Goal: Find contact information: Find contact information

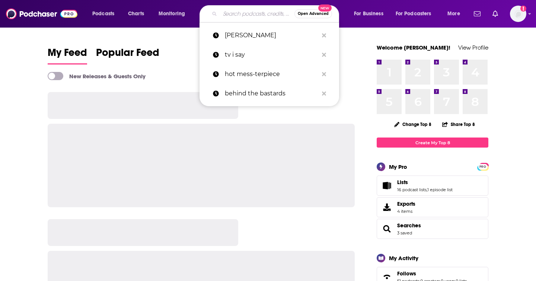
click at [231, 17] on input "Search podcasts, credits, & more..." at bounding box center [257, 14] width 74 height 12
paste input "Your Undivided Attention (CHT)"
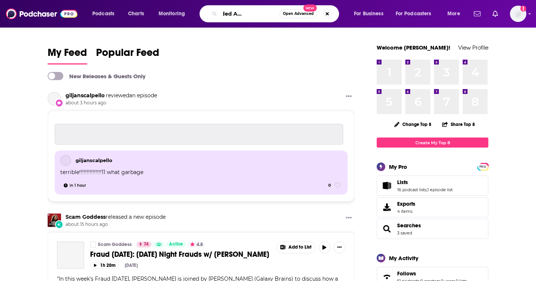
type input "Your Undivided Attention (CHT)"
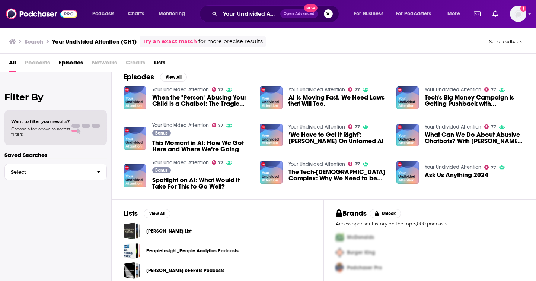
scroll to position [9, 0]
click at [134, 91] on img at bounding box center [135, 98] width 23 height 23
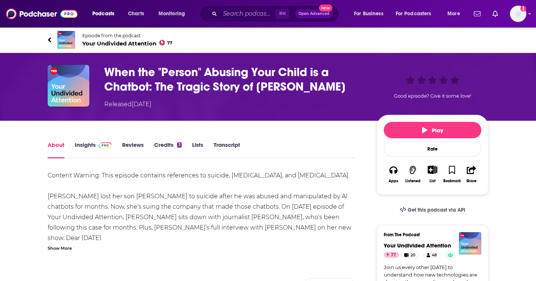
click at [71, 37] on img at bounding box center [66, 40] width 18 height 18
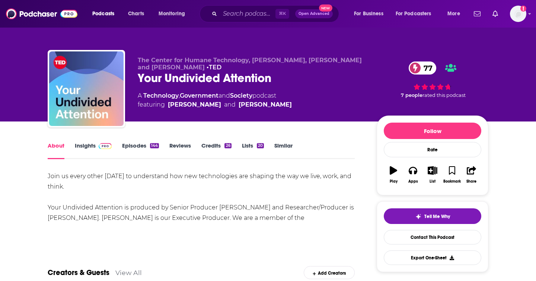
click at [99, 143] on img at bounding box center [105, 146] width 13 height 6
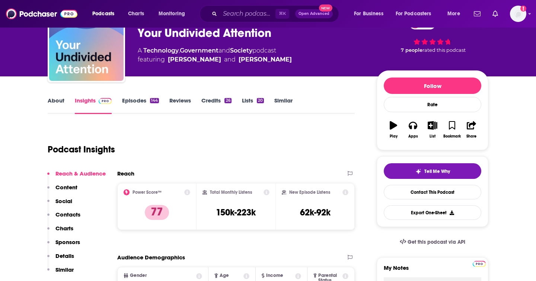
scroll to position [92, 0]
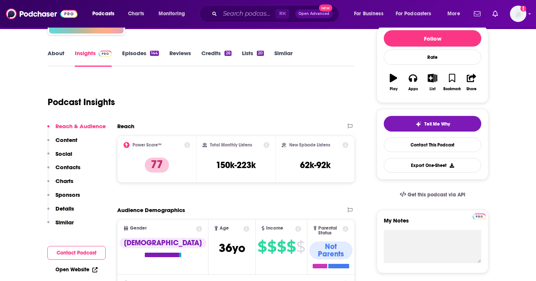
click at [66, 166] on p "Contacts" at bounding box center [67, 166] width 25 height 7
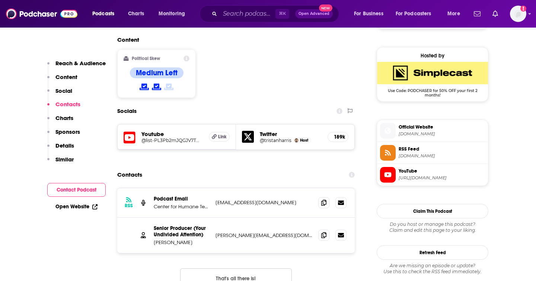
scroll to position [606, 0]
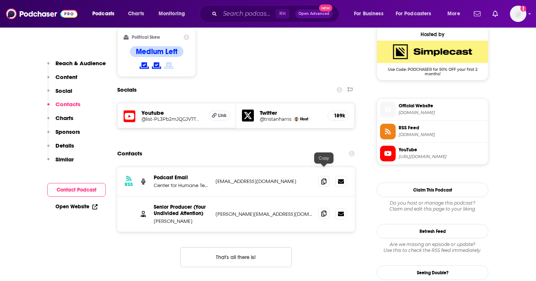
click at [323, 210] on icon at bounding box center [323, 213] width 5 height 6
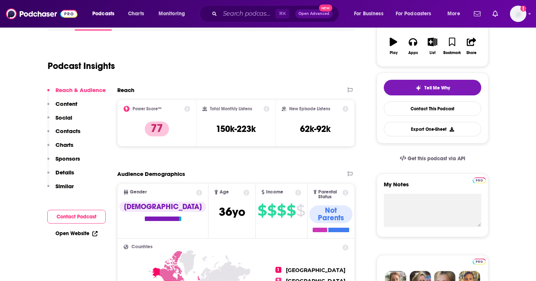
scroll to position [0, 0]
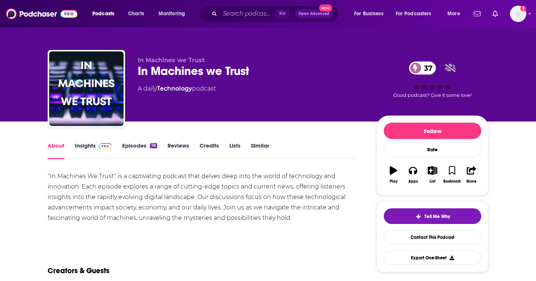
click at [99, 147] on img at bounding box center [105, 146] width 13 height 6
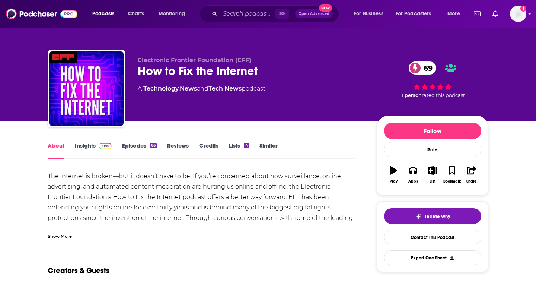
click at [86, 147] on link "Insights" at bounding box center [93, 150] width 37 height 17
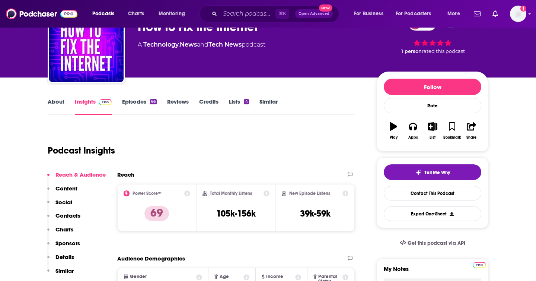
scroll to position [85, 0]
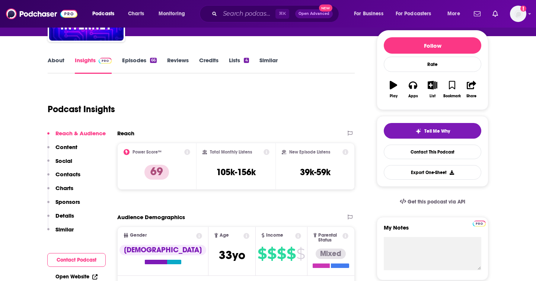
click at [137, 60] on link "Episodes 66" at bounding box center [139, 65] width 35 height 17
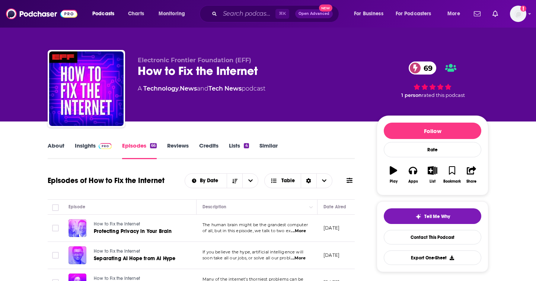
click at [92, 143] on link "Insights" at bounding box center [93, 150] width 37 height 17
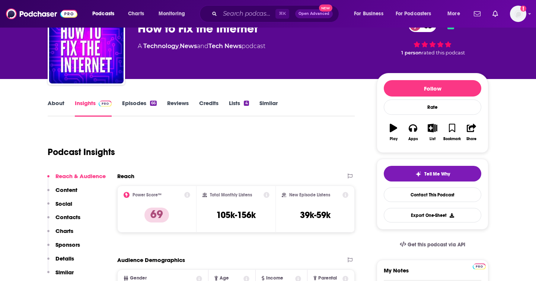
click at [74, 220] on p "Contacts" at bounding box center [67, 216] width 25 height 7
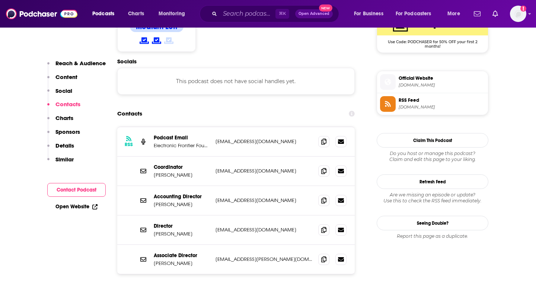
scroll to position [651, 0]
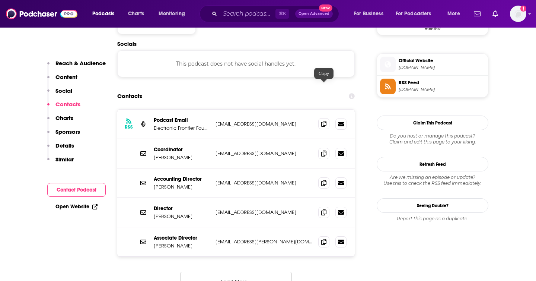
click at [322, 121] on icon at bounding box center [323, 124] width 5 height 6
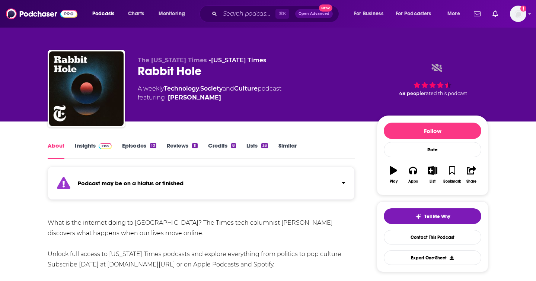
click at [98, 147] on span at bounding box center [104, 145] width 16 height 7
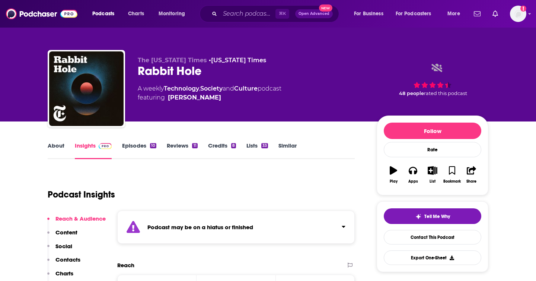
click at [149, 147] on link "Episodes 10" at bounding box center [139, 150] width 34 height 17
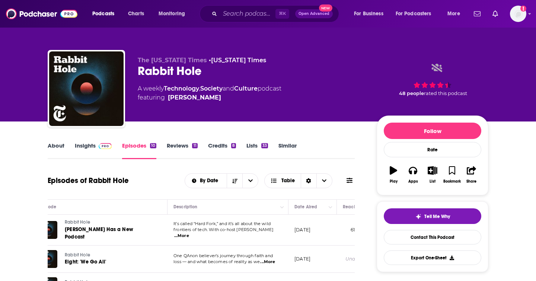
scroll to position [0, 30]
